Goal: Task Accomplishment & Management: Manage account settings

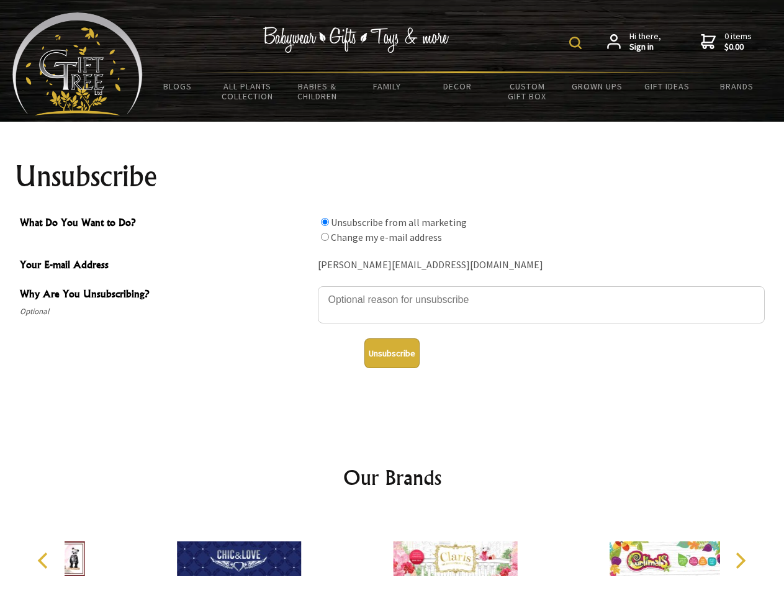
click at [577, 43] on img at bounding box center [575, 43] width 12 height 12
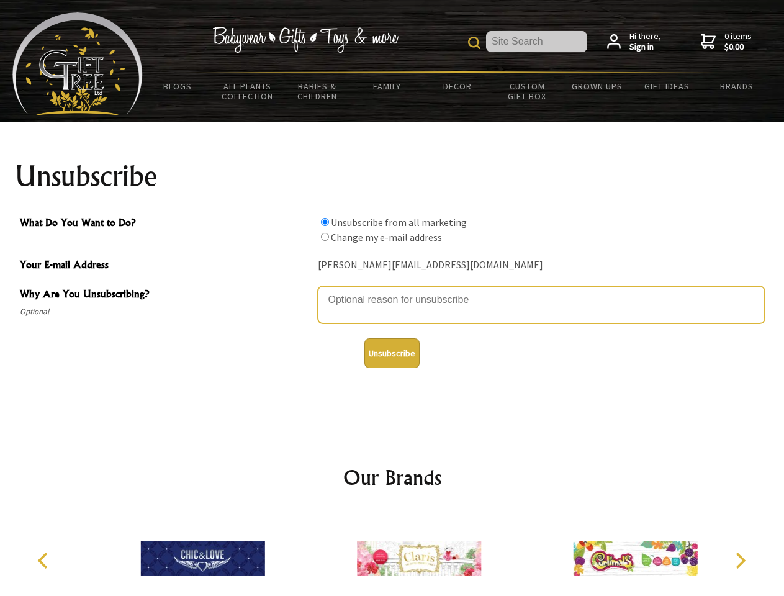
click at [392, 290] on textarea "Why Are You Unsubscribing?" at bounding box center [541, 304] width 447 height 37
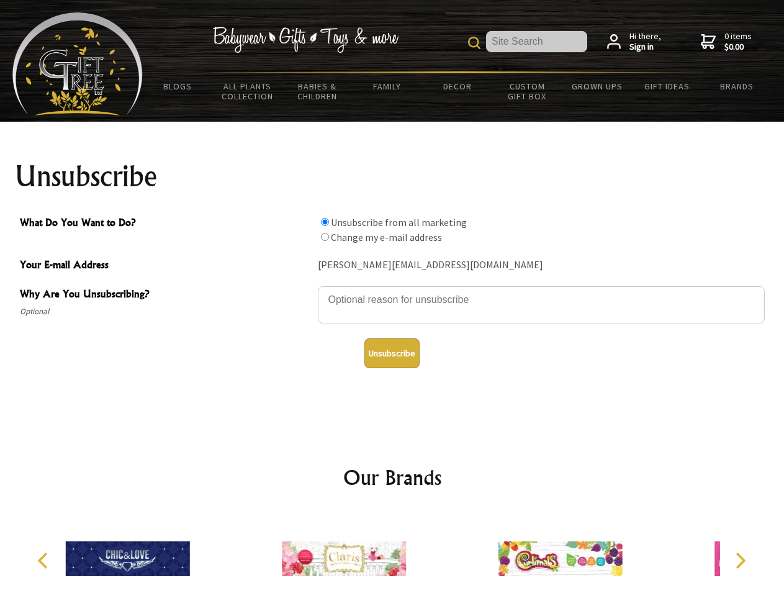
click at [325, 222] on input "What Do You Want to Do?" at bounding box center [325, 222] width 8 height 8
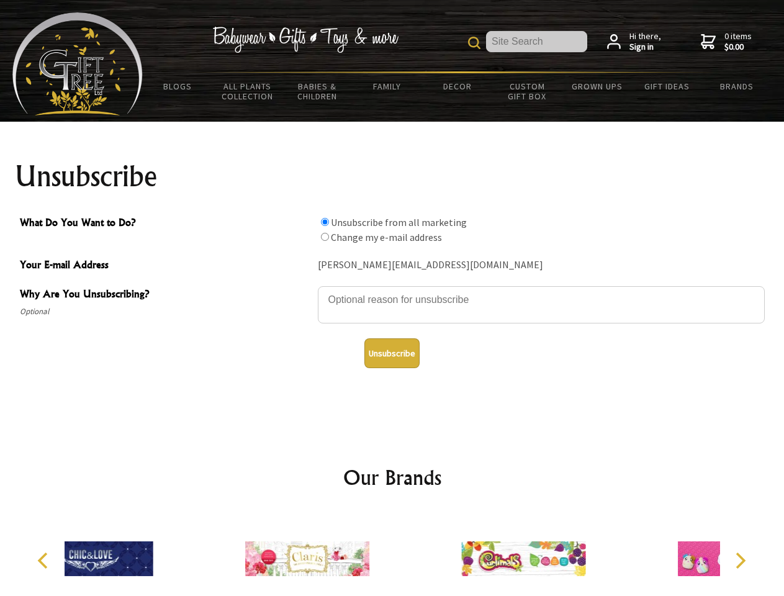
click at [325, 236] on input "What Do You Want to Do?" at bounding box center [325, 237] width 8 height 8
radio input "true"
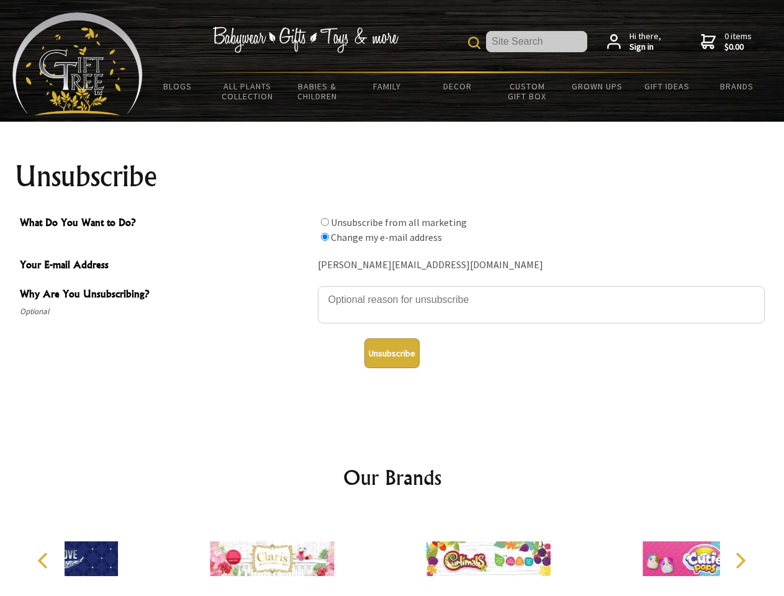
click at [392, 353] on button "Unsubscribe" at bounding box center [391, 353] width 55 height 30
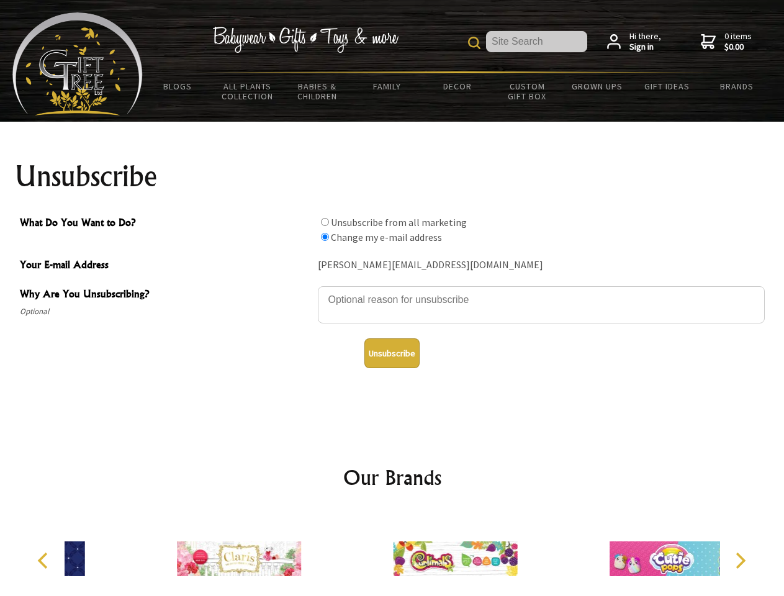
click at [45, 560] on icon "Previous" at bounding box center [44, 560] width 16 height 16
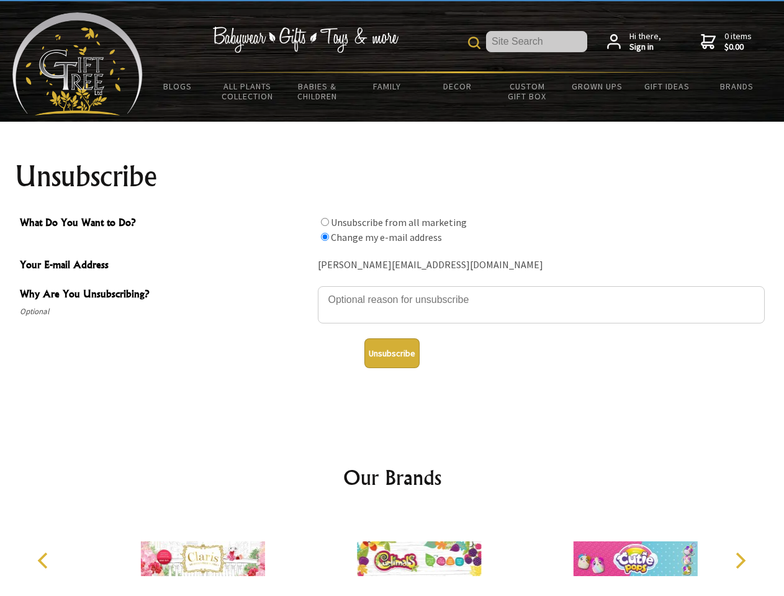
click at [740, 560] on icon "Next" at bounding box center [739, 560] width 16 height 16
